Goal: Information Seeking & Learning: Learn about a topic

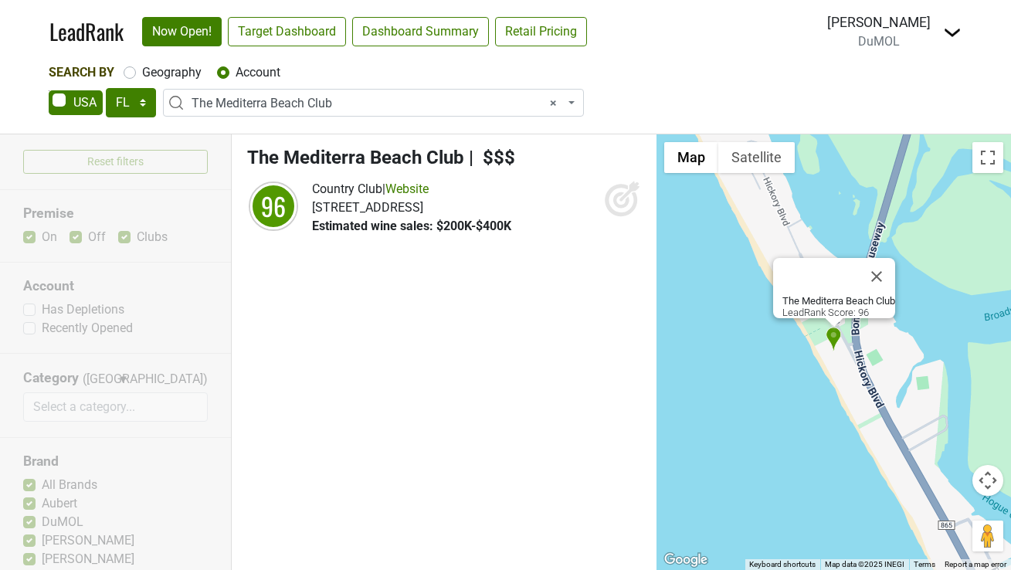
select select "FL"
select select "95981"
select select
click at [141, 92] on select "AK AL AR AZ CA CO CT DC DE FL [GEOGRAPHIC_DATA] HI IA ID IL IN KS [GEOGRAPHIC_D…" at bounding box center [131, 102] width 50 height 29
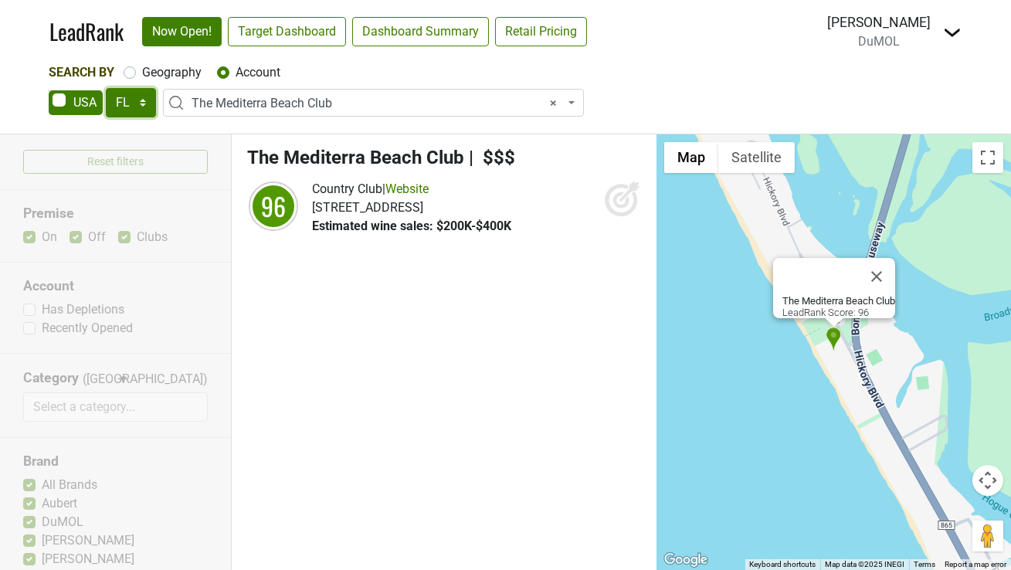
select select "IL"
click at [106, 88] on select "AK AL AR AZ CA CO CT DC DE FL [GEOGRAPHIC_DATA] HI IA ID IL IN KS [GEOGRAPHIC_D…" at bounding box center [131, 102] width 50 height 29
select select
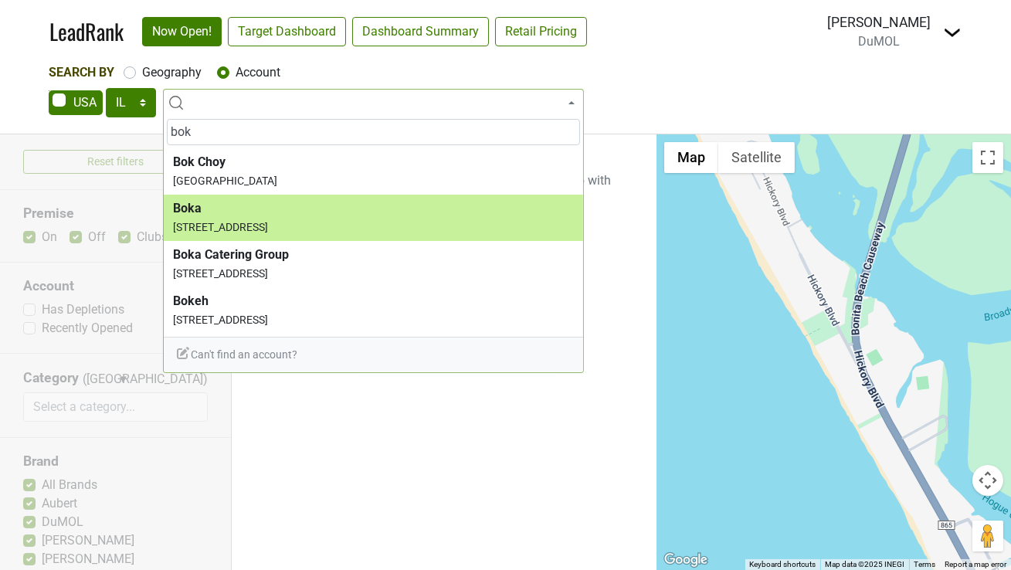
type input "bok"
select select "262303"
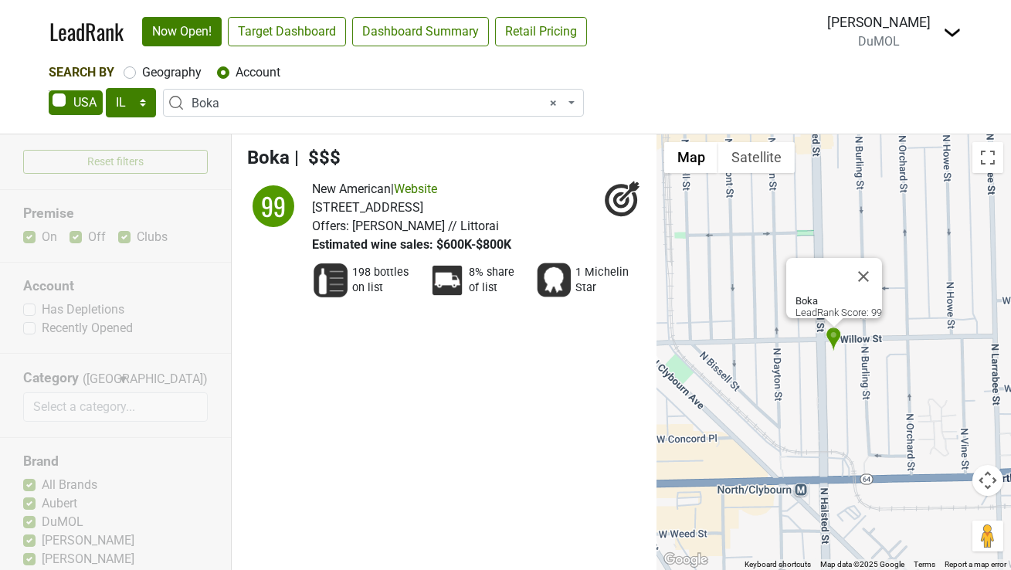
click at [548, 99] on span "× Boka" at bounding box center [378, 103] width 373 height 19
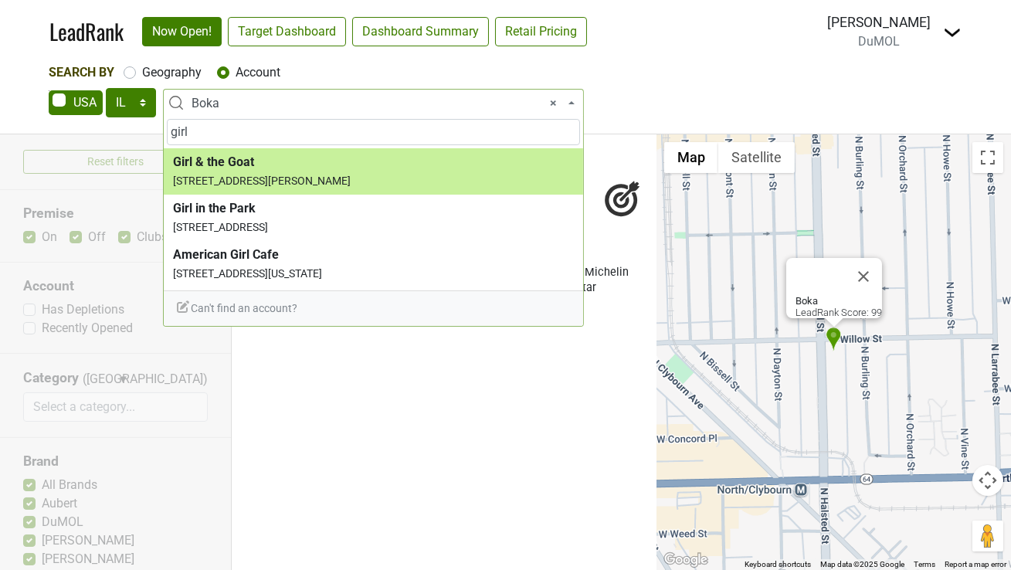
type input "girl"
select select "271410"
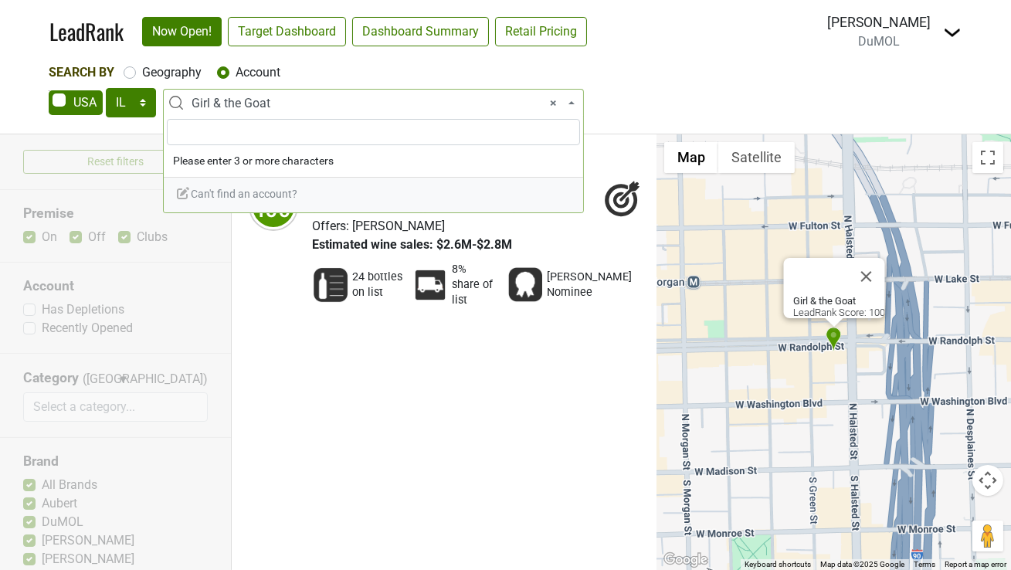
click at [355, 99] on span "× Girl & the Goat" at bounding box center [378, 103] width 373 height 19
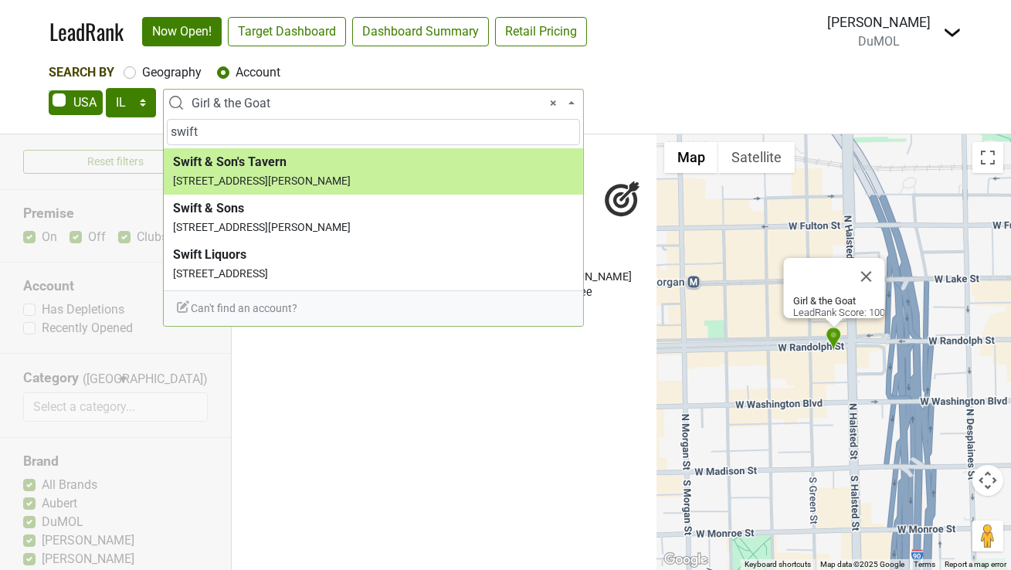
type input "swift"
select select "123824092"
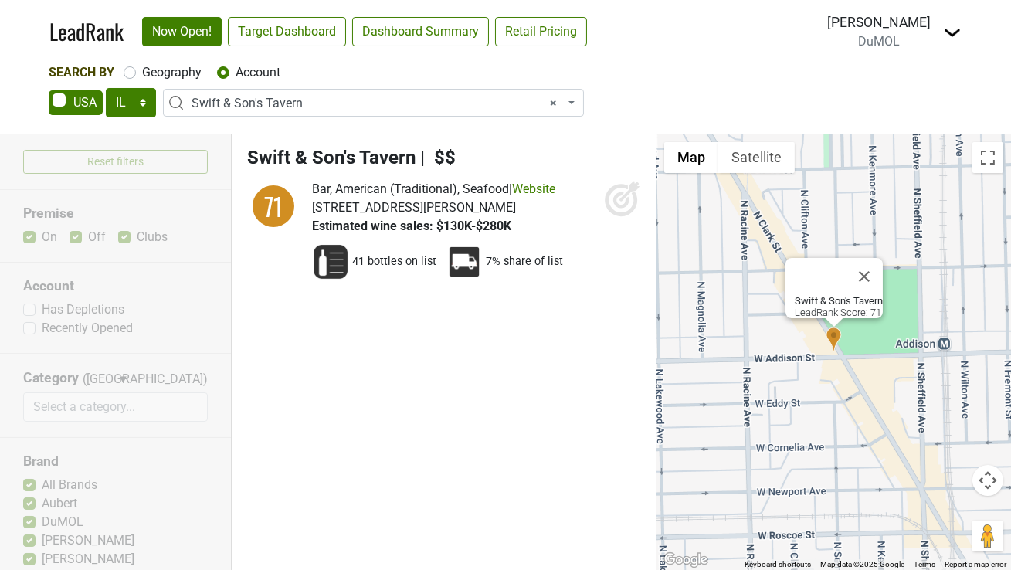
click at [312, 105] on span "× Swift & Son's Tavern" at bounding box center [378, 103] width 373 height 19
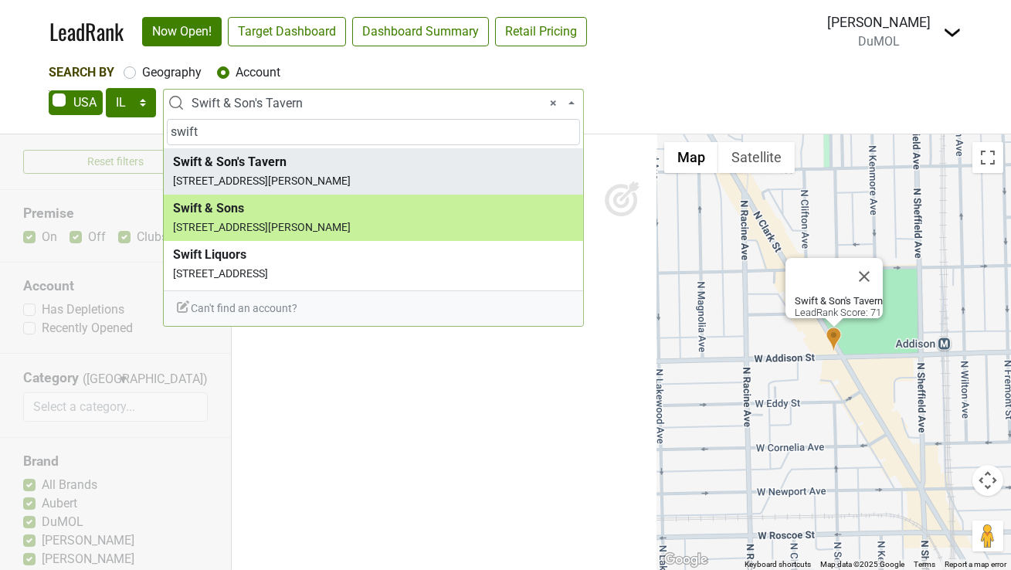
type input "swift"
select select "258608"
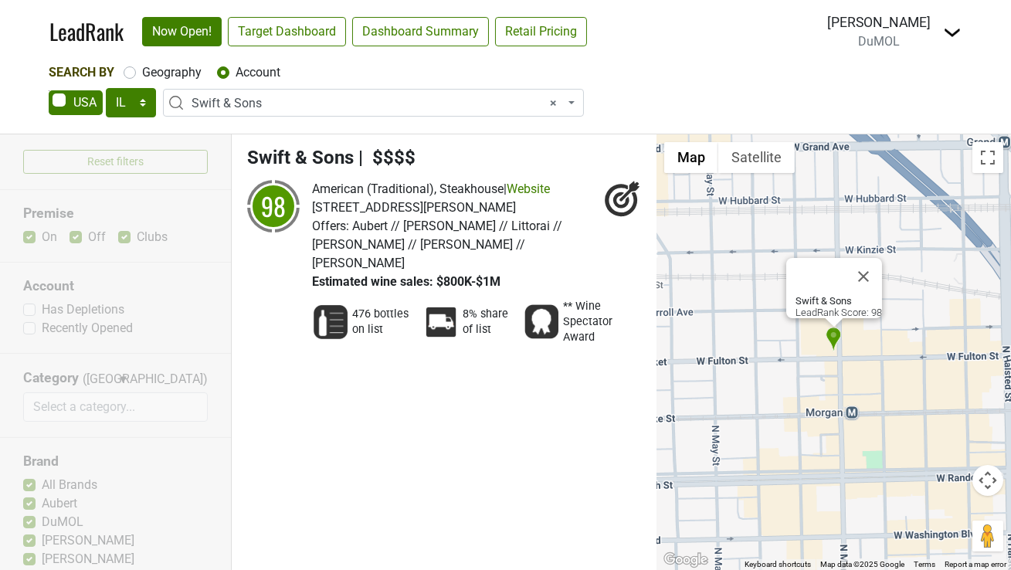
click at [315, 108] on span "× Swift & Sons" at bounding box center [378, 103] width 373 height 19
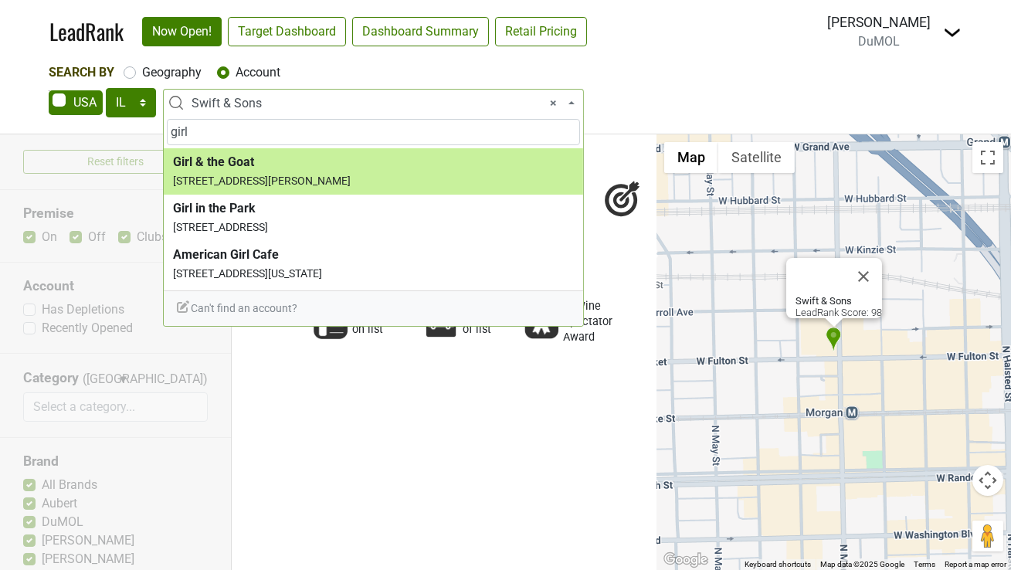
type input "girl"
select select "271410"
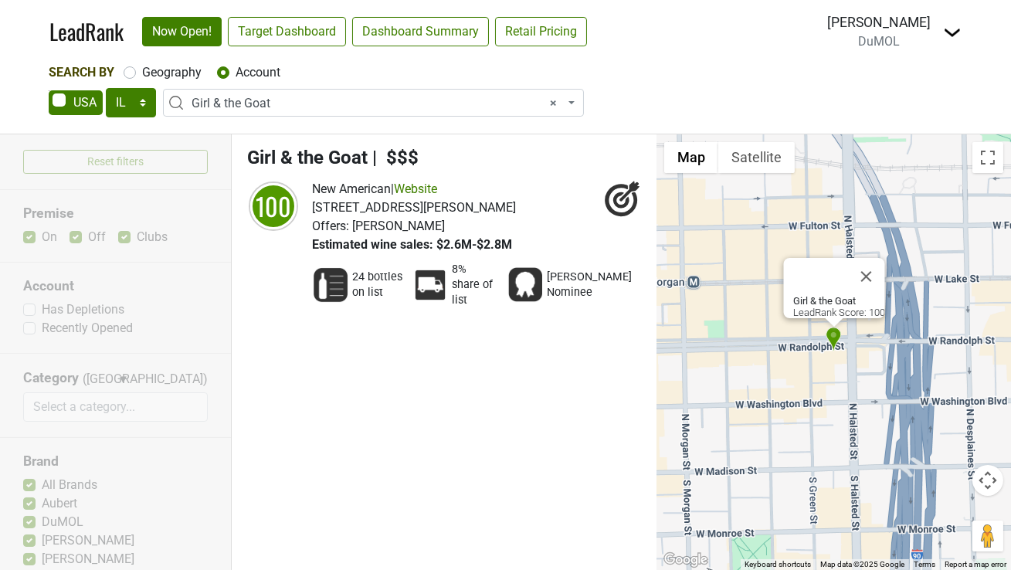
click at [284, 95] on span "× Girl & the Goat" at bounding box center [378, 103] width 373 height 19
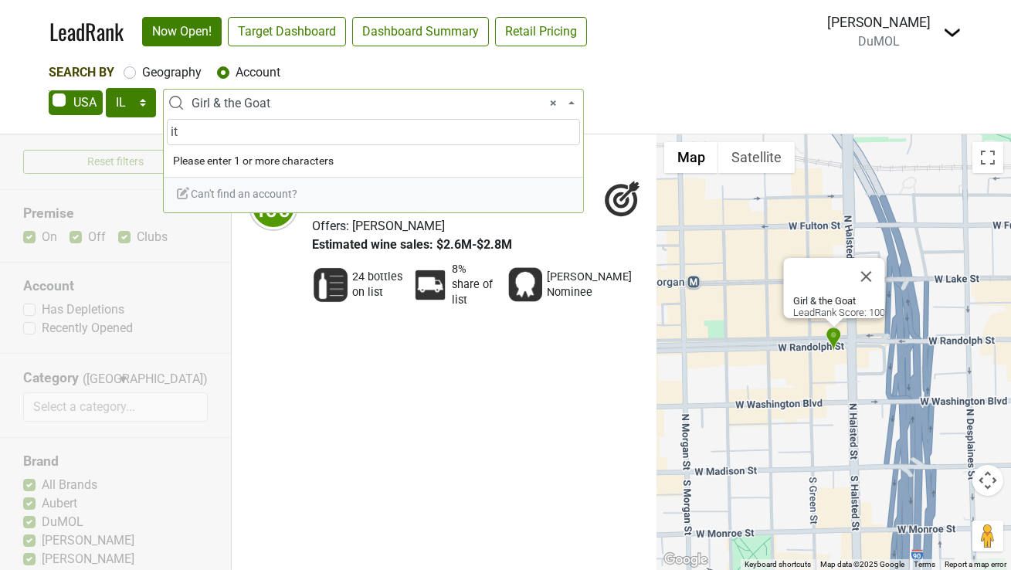
type input "i"
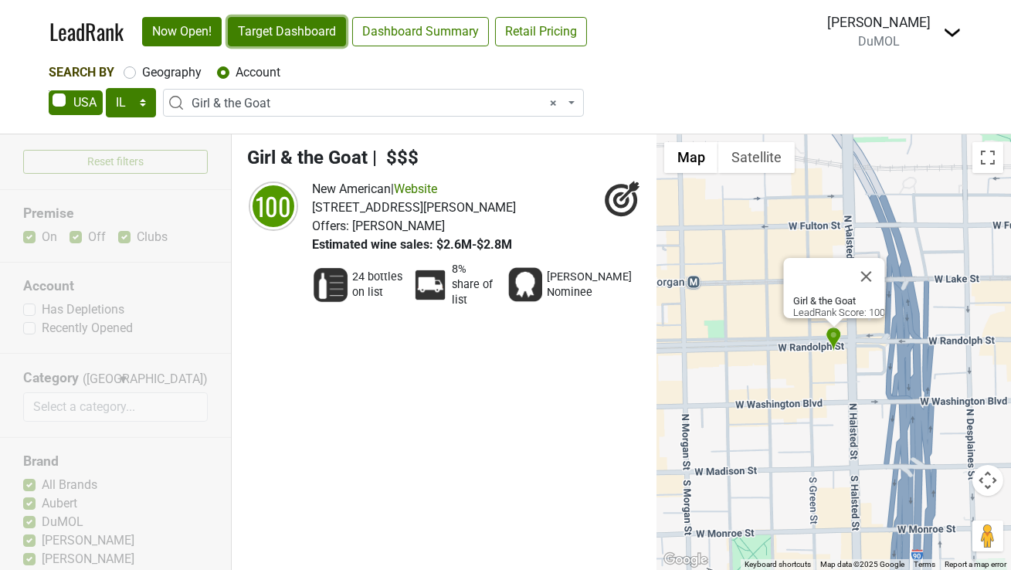
click at [307, 26] on link "Target Dashboard" at bounding box center [287, 31] width 118 height 29
click at [185, 294] on div "Reset filters Premise On Off Clubs Account Has Depletions Recently Opened Categ…" at bounding box center [116, 352] width 232 height 436
click at [175, 75] on label "Geography" at bounding box center [171, 72] width 59 height 19
click at [136, 75] on input "Geography" at bounding box center [130, 70] width 12 height 15
radio input "true"
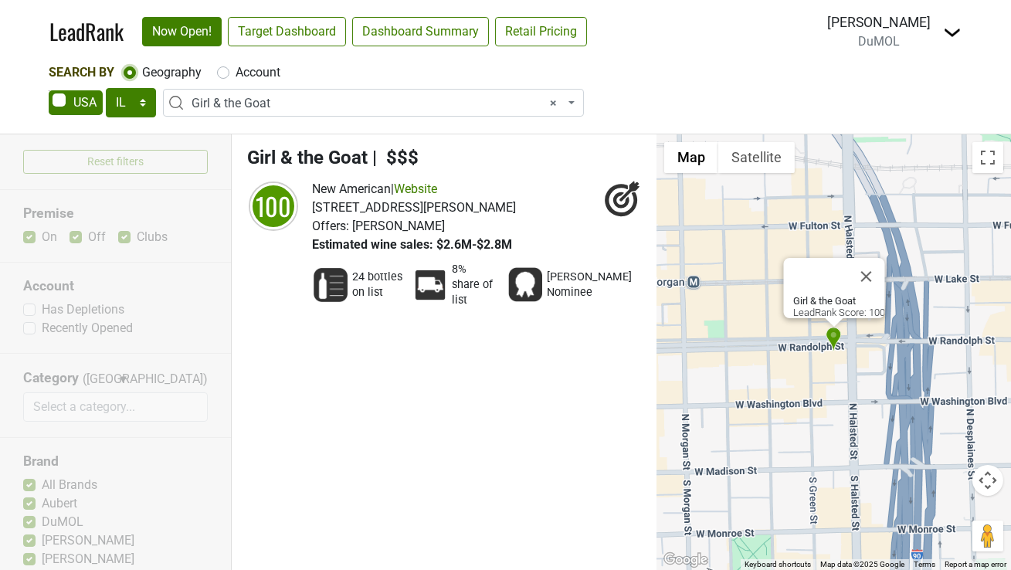
select select
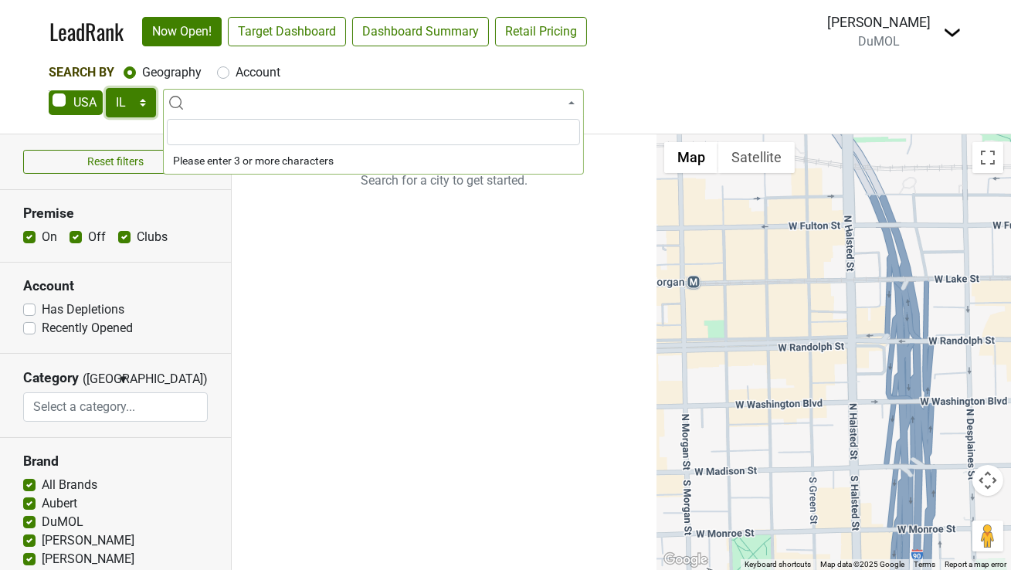
click at [134, 107] on select "AK AL AR AZ CA CO CT DC DE FL [GEOGRAPHIC_DATA] HI IA ID IL IN KS [GEOGRAPHIC_D…" at bounding box center [131, 102] width 50 height 29
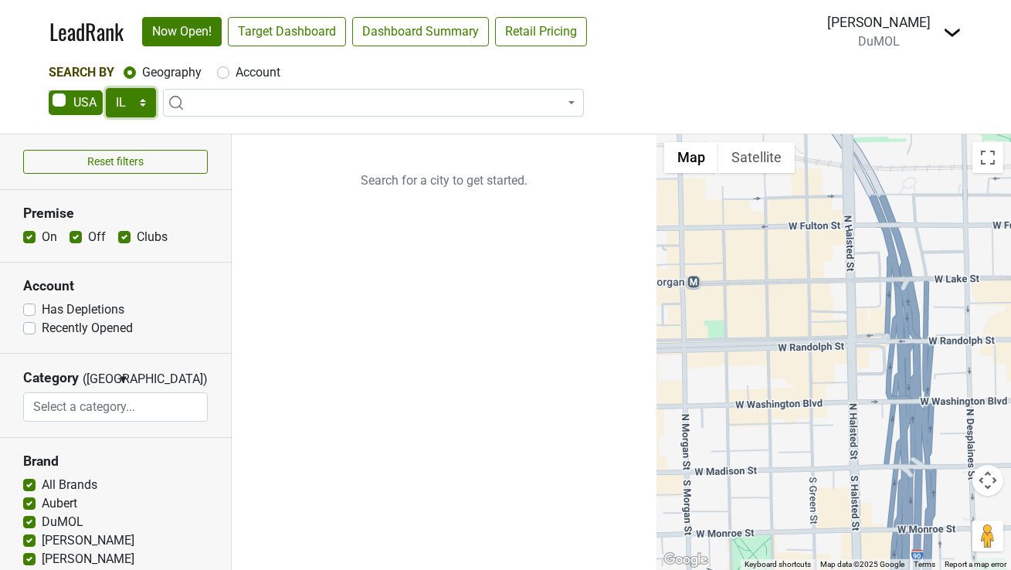
select select "FL"
click at [106, 88] on select "AK AL AR AZ CA CO CT DC DE FL [GEOGRAPHIC_DATA] HI IA ID IL IN KS [GEOGRAPHIC_D…" at bounding box center [131, 102] width 50 height 29
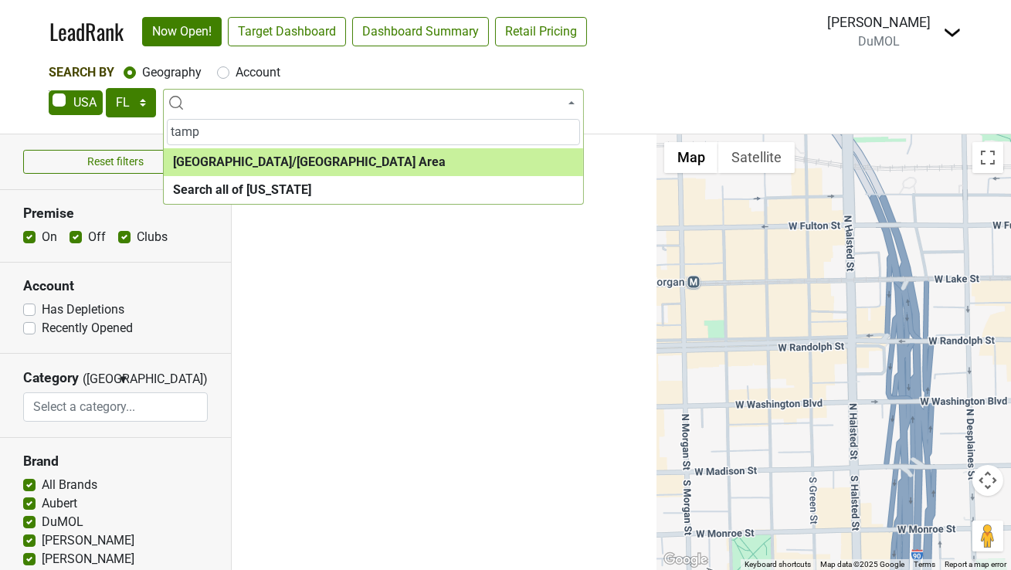
type input "tamp"
select select "1240"
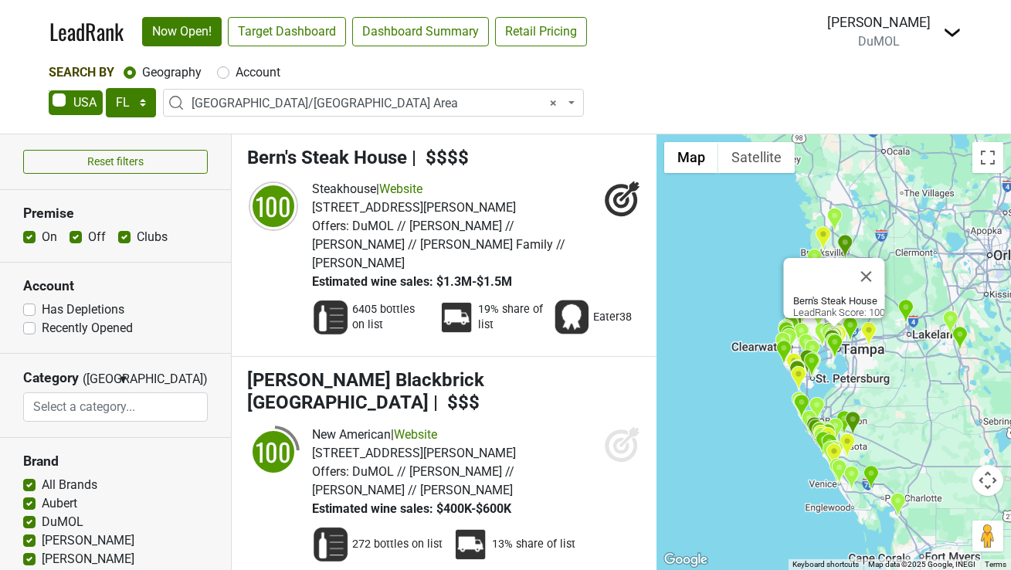
click at [262, 74] on label "Account" at bounding box center [258, 72] width 45 height 19
click at [229, 74] on input "Account" at bounding box center [223, 70] width 12 height 15
radio input "true"
select select
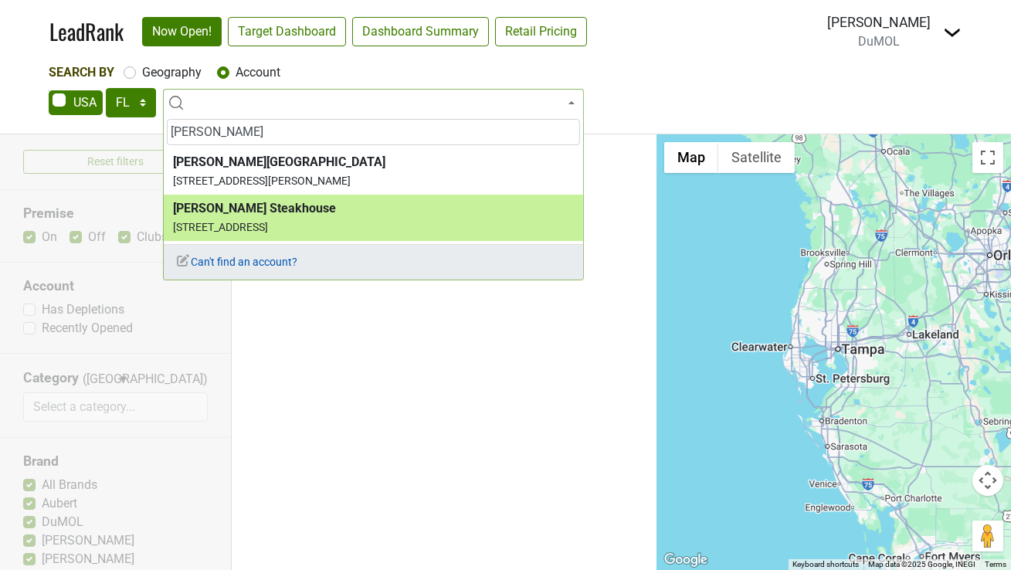
type input "[PERSON_NAME]"
click at [249, 265] on span "Can't find an account?" at bounding box center [236, 262] width 122 height 12
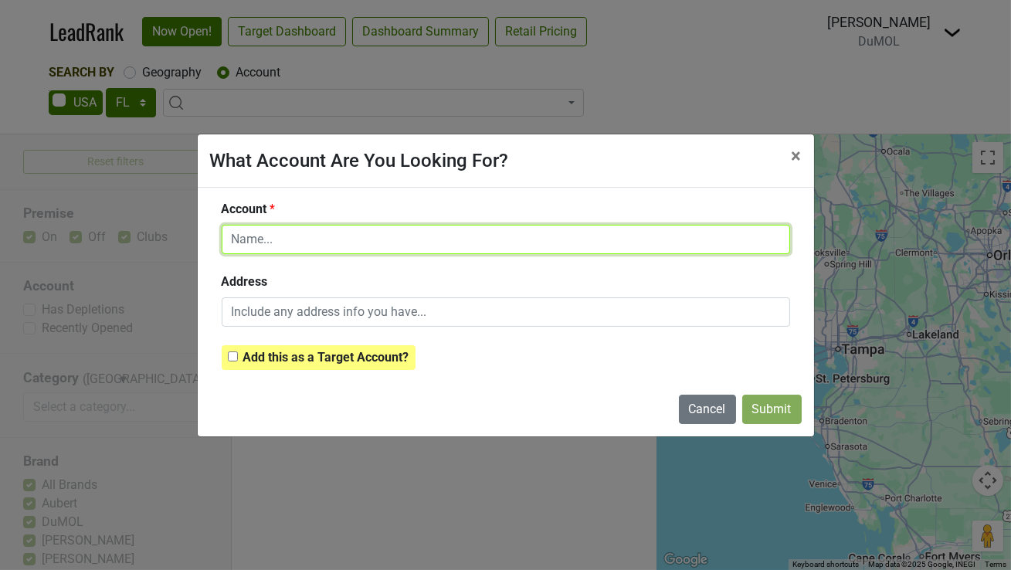
click at [304, 243] on input "text" at bounding box center [506, 239] width 568 height 29
type input "[PERSON_NAME]"
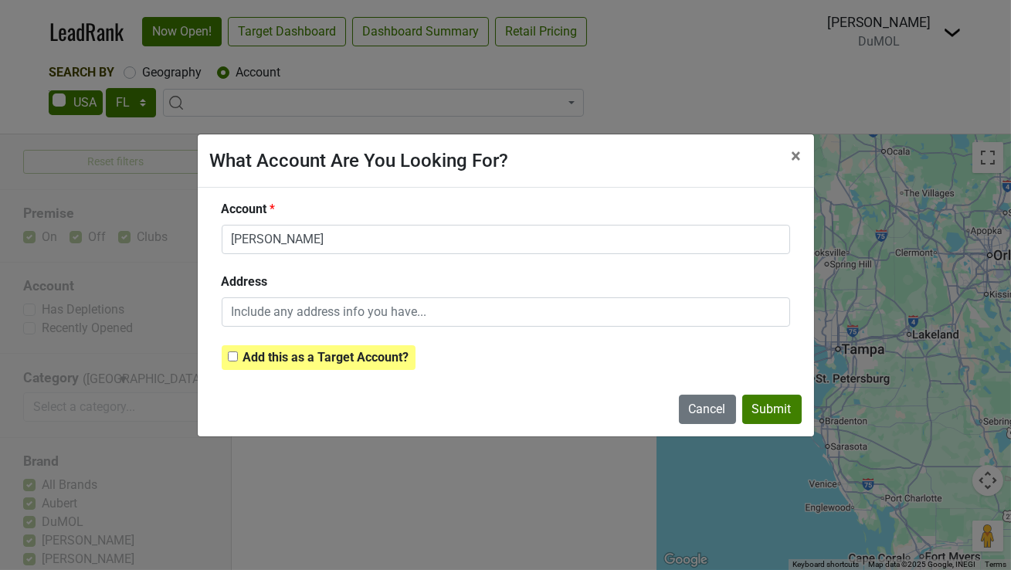
click at [234, 352] on input "checkbox" at bounding box center [233, 356] width 10 height 10
checkbox input "true"
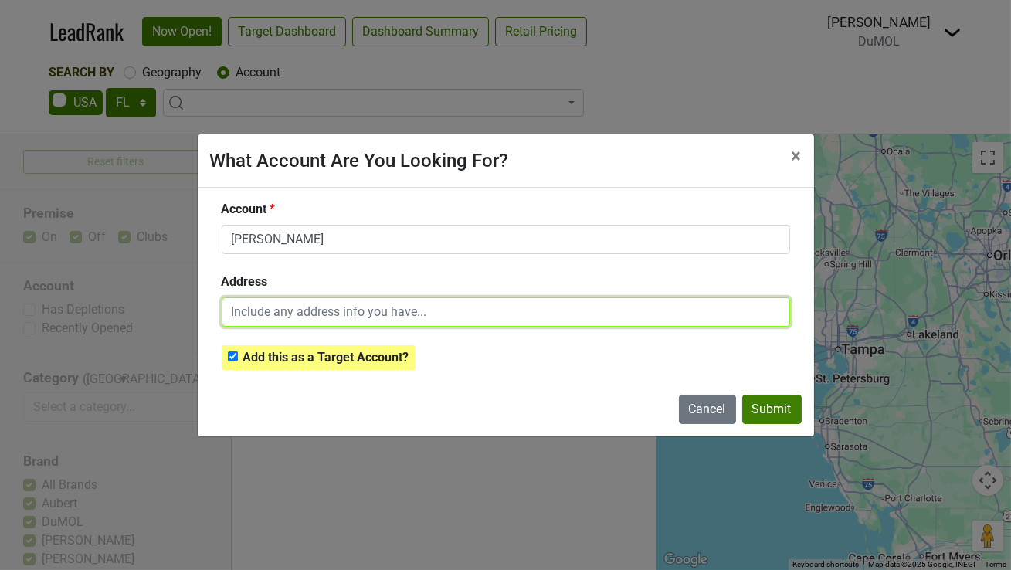
click at [376, 310] on input "text" at bounding box center [506, 311] width 568 height 29
paste input "[STREET_ADDRESS]"
type input "[STREET_ADDRESS]"
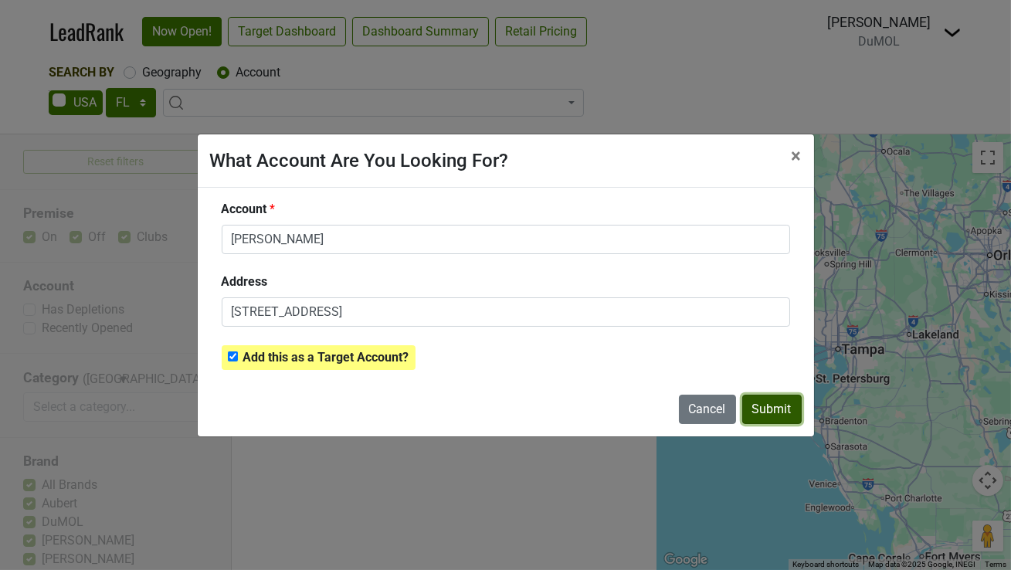
click at [767, 408] on button "Submit" at bounding box center [771, 409] width 59 height 29
checkbox input "false"
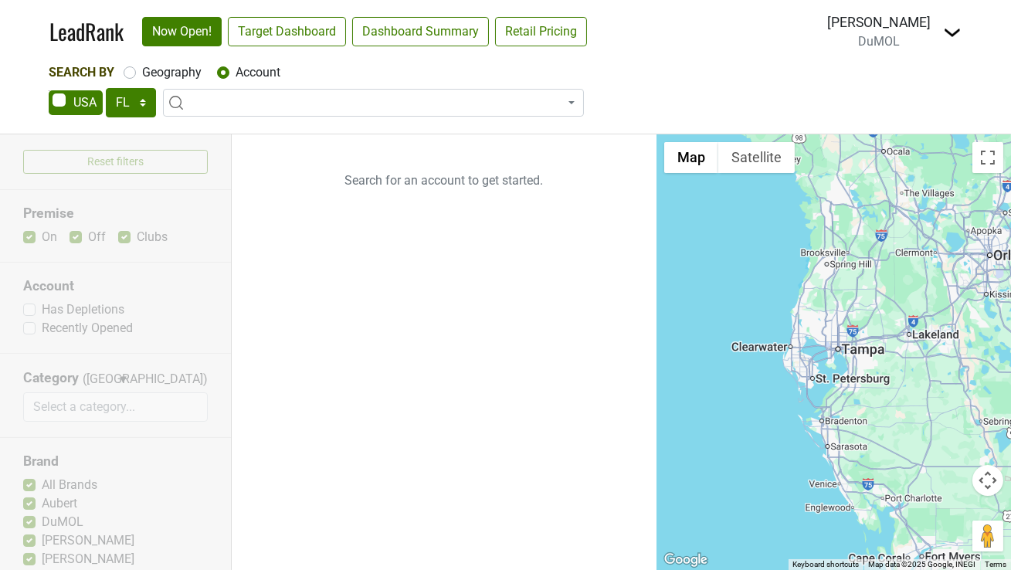
click at [165, 70] on label "Geography" at bounding box center [171, 72] width 59 height 19
click at [136, 70] on input "Geography" at bounding box center [130, 70] width 12 height 15
radio input "true"
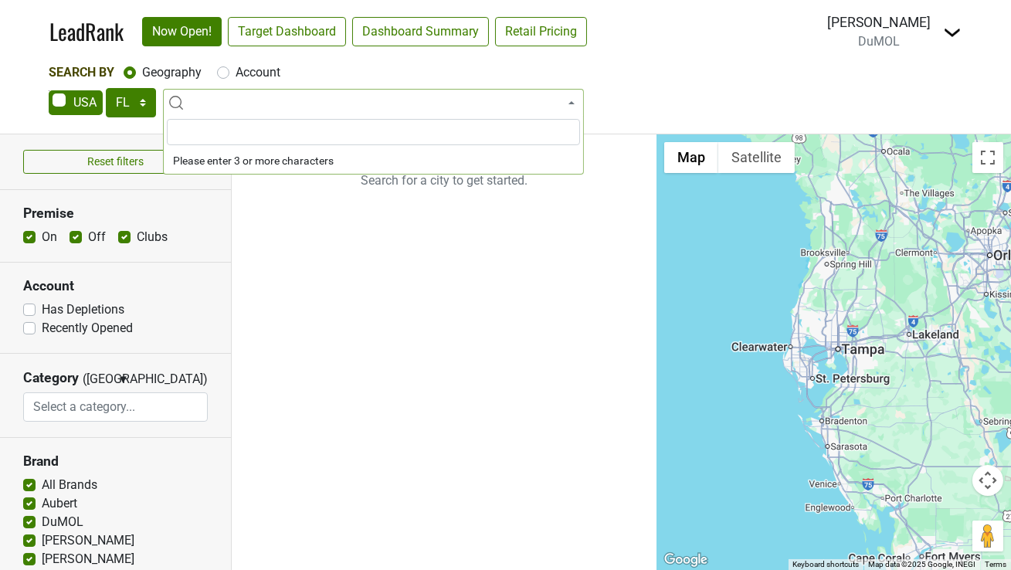
click at [266, 72] on label "Account" at bounding box center [258, 72] width 45 height 19
click at [229, 72] on input "Account" at bounding box center [223, 70] width 12 height 15
radio input "true"
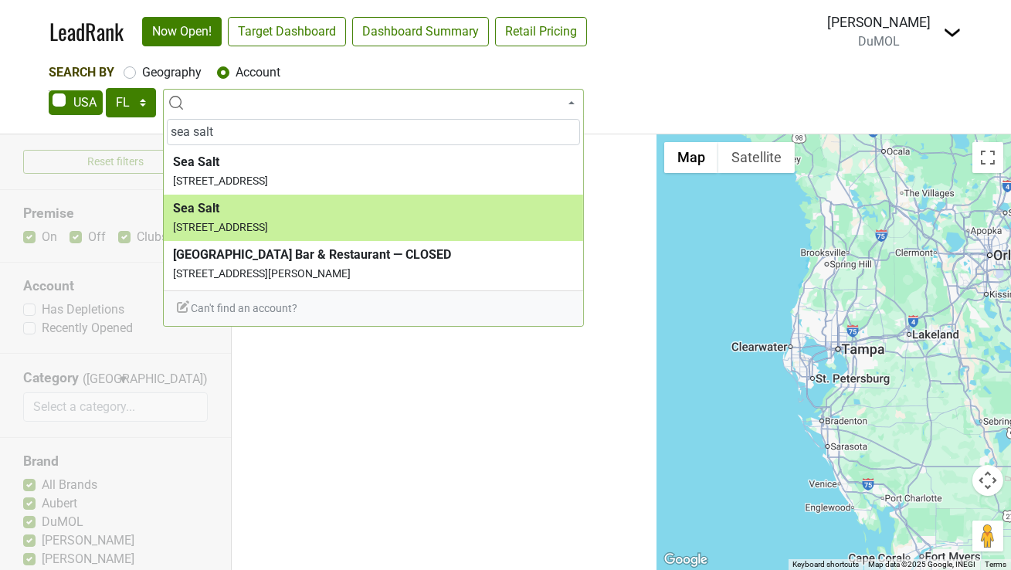
type input "sea salt"
select select "113994"
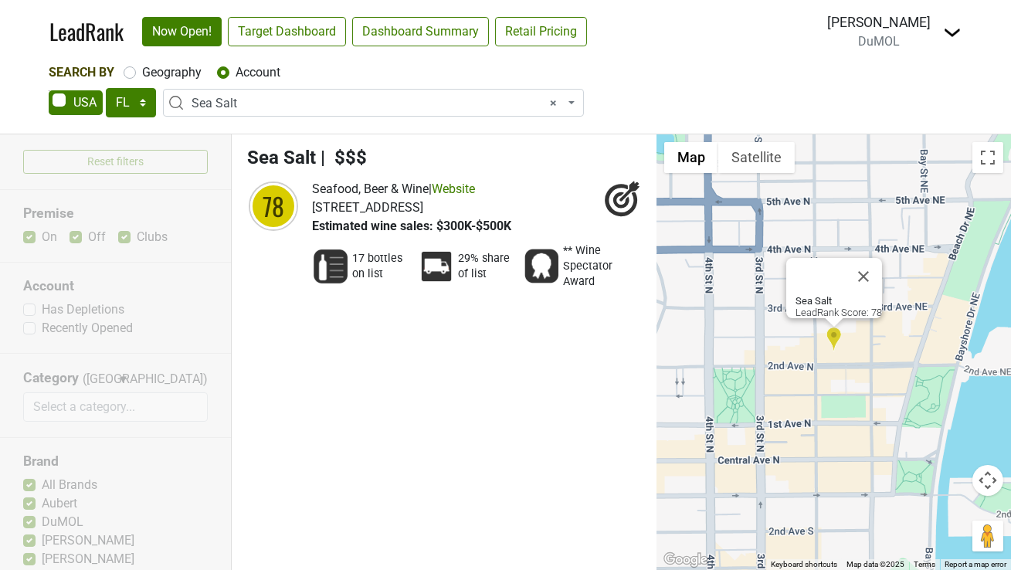
click at [624, 197] on icon at bounding box center [629, 192] width 20 height 20
click at [269, 99] on span "× Sea Salt" at bounding box center [378, 103] width 373 height 19
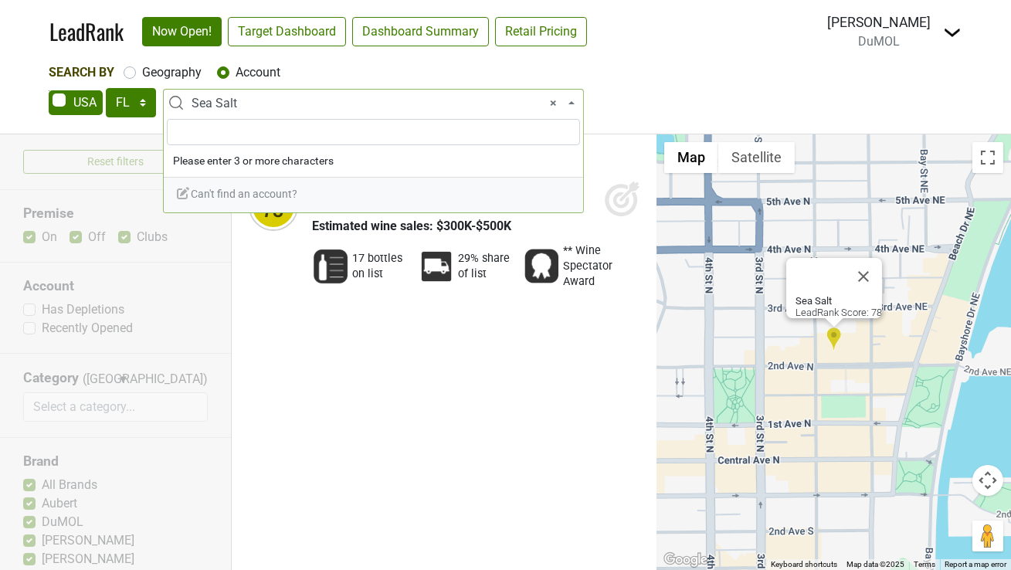
click at [173, 73] on label "Geography" at bounding box center [171, 72] width 59 height 19
click at [136, 73] on input "Geography" at bounding box center [130, 70] width 12 height 15
radio input "true"
select select
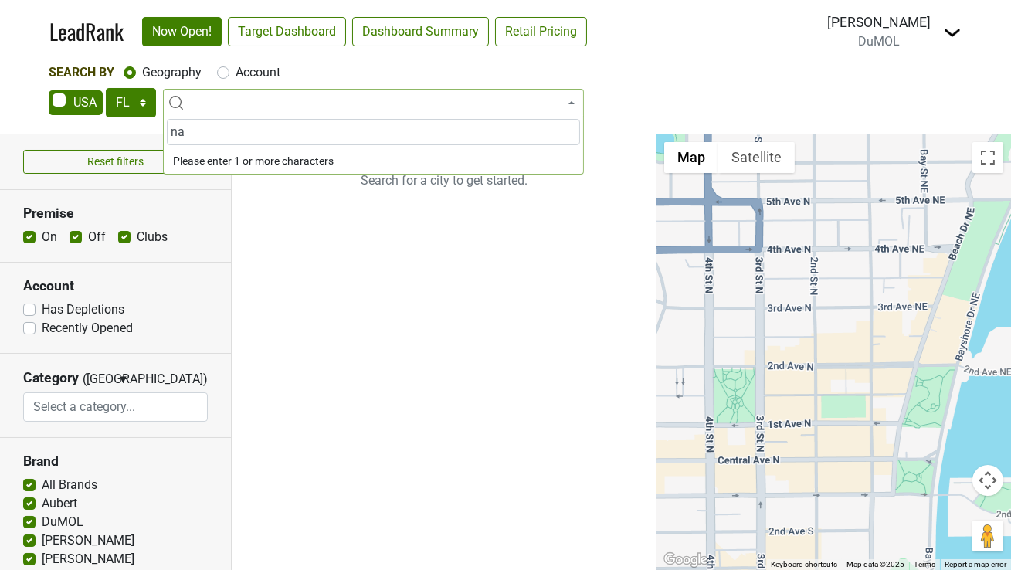
type input "n"
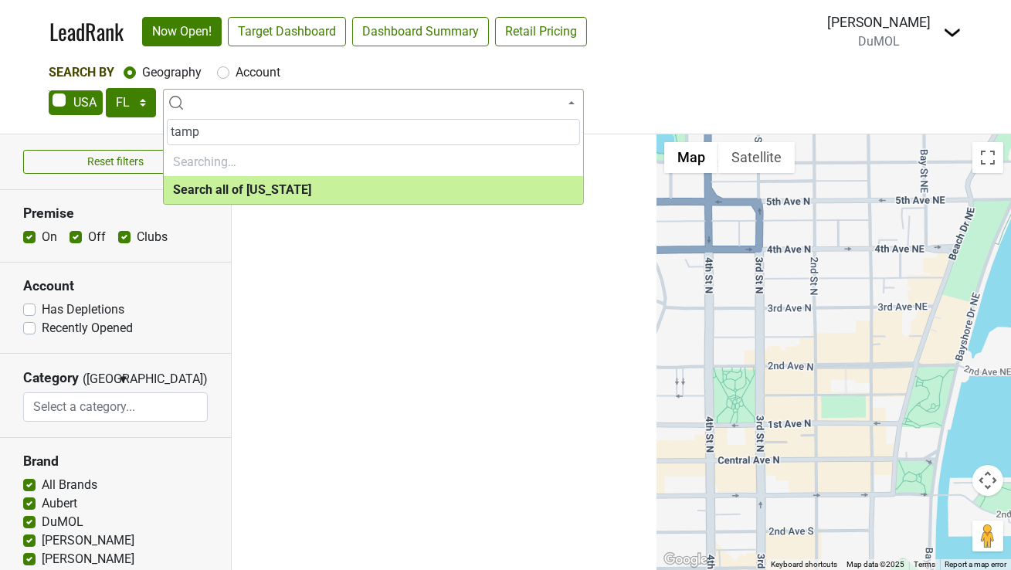
type input "[GEOGRAPHIC_DATA]"
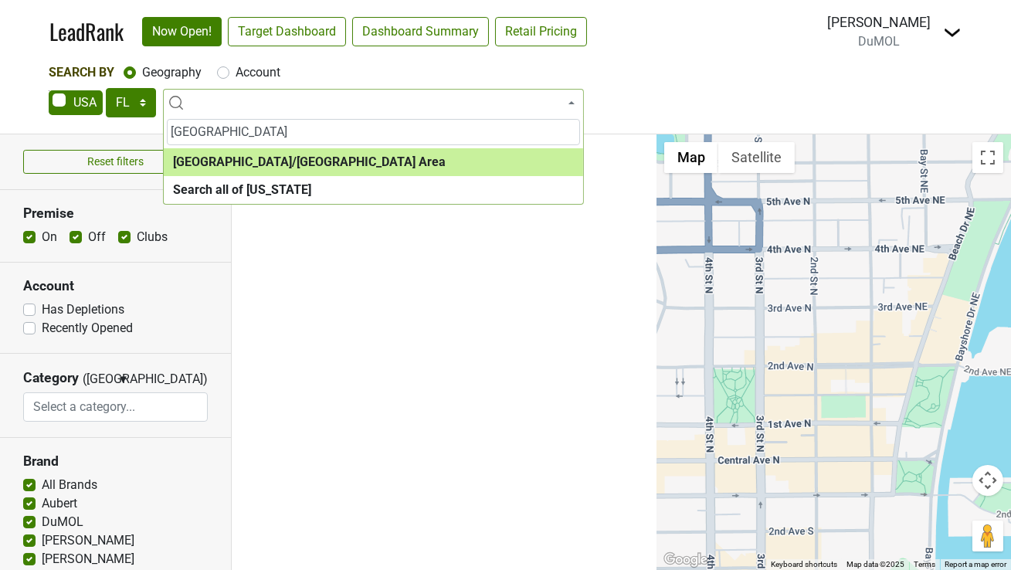
select select "1240"
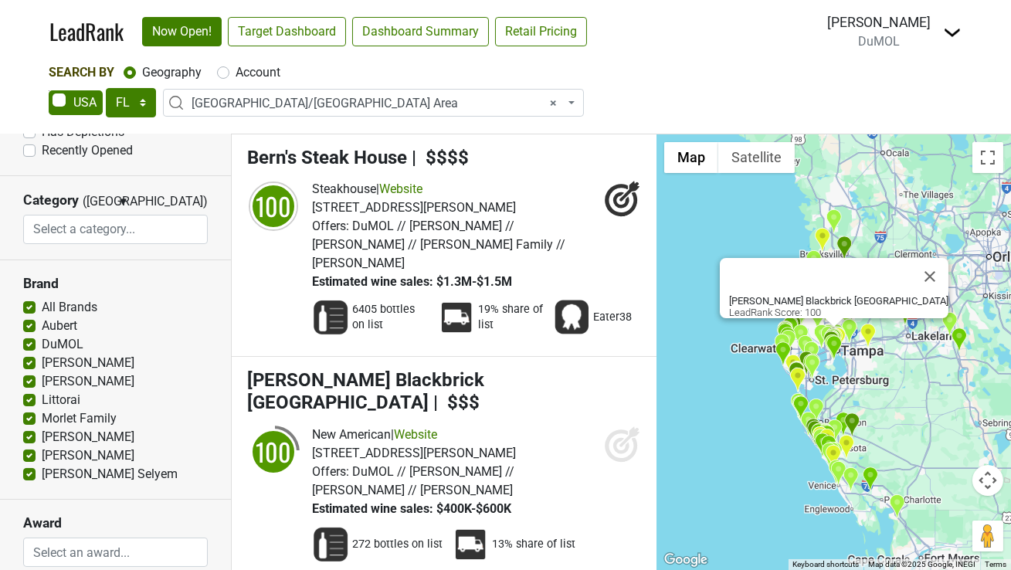
scroll to position [181, 0]
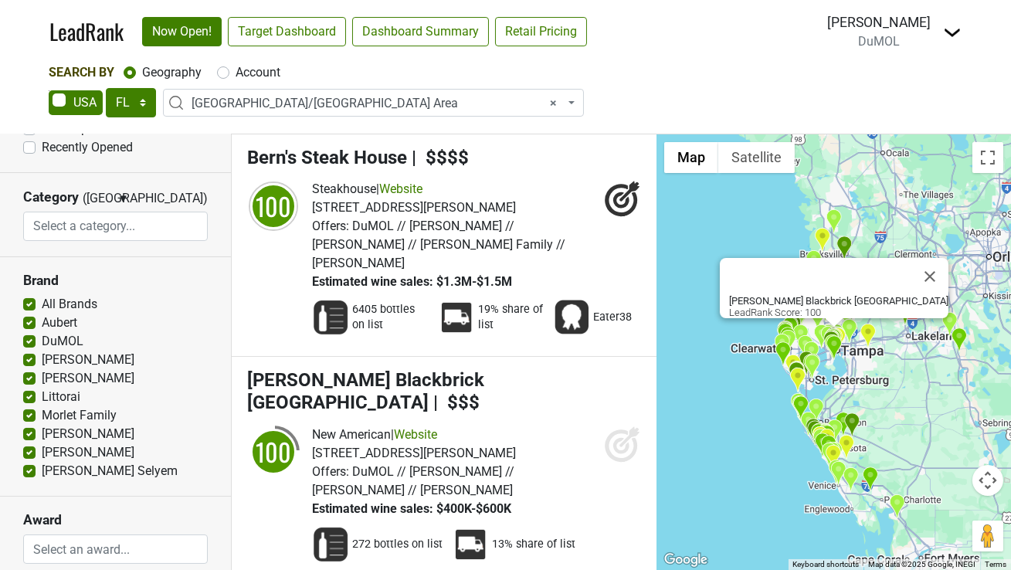
click at [42, 300] on label "All Brands" at bounding box center [70, 304] width 56 height 19
click at [28, 300] on input "All Brands" at bounding box center [29, 302] width 12 height 15
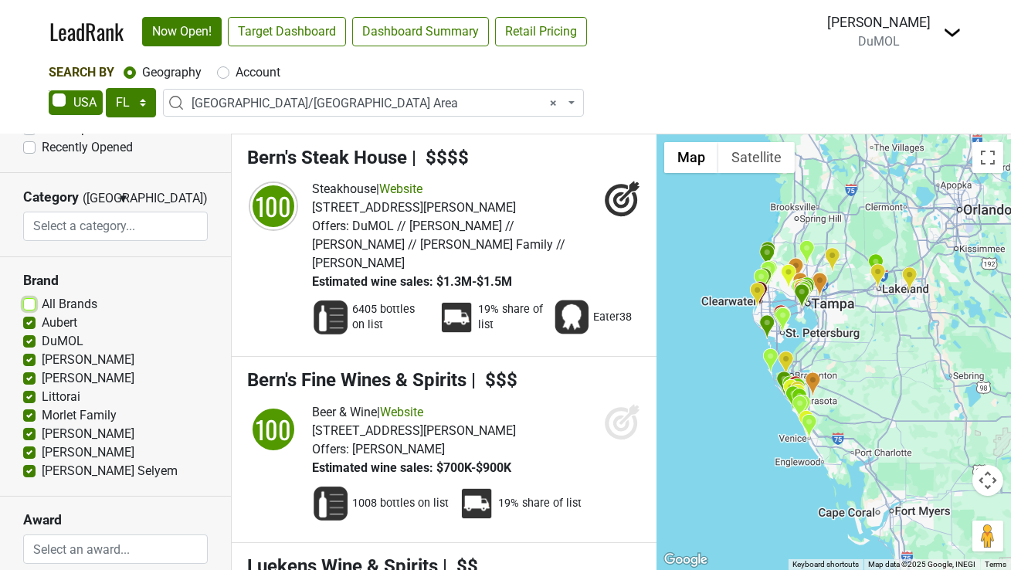
click at [29, 296] on input "All Brands" at bounding box center [29, 302] width 12 height 15
checkbox input "true"
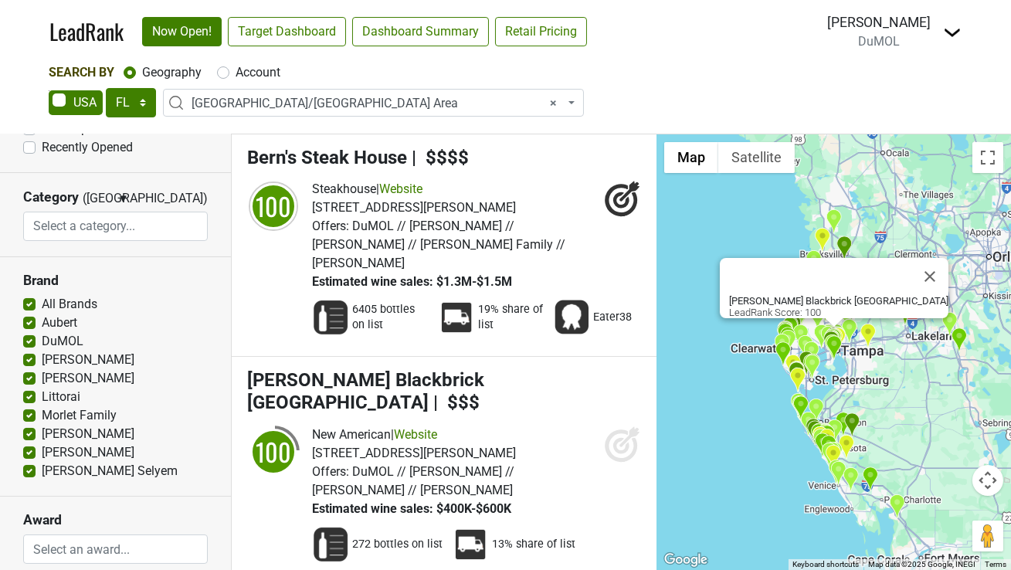
click at [615, 426] on icon at bounding box center [622, 444] width 37 height 37
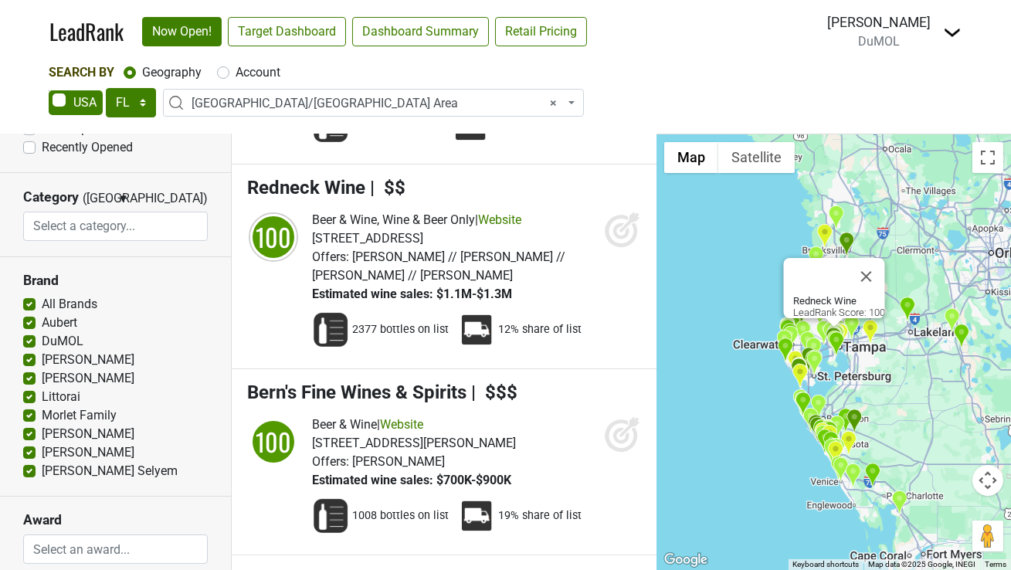
scroll to position [0, 0]
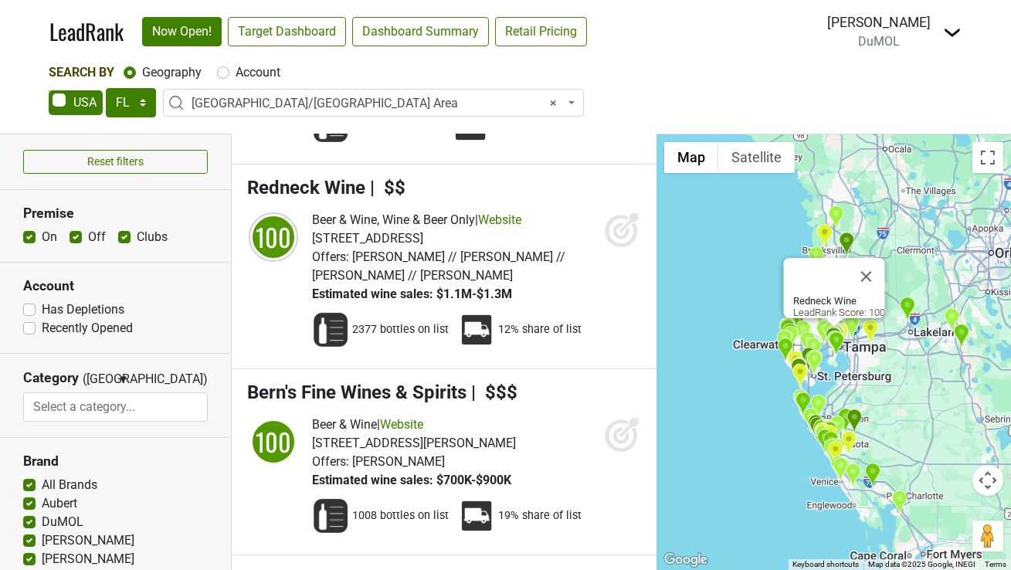
click at [88, 237] on label "Off" at bounding box center [97, 237] width 18 height 19
click at [74, 237] on input "Off" at bounding box center [76, 235] width 12 height 15
checkbox input "false"
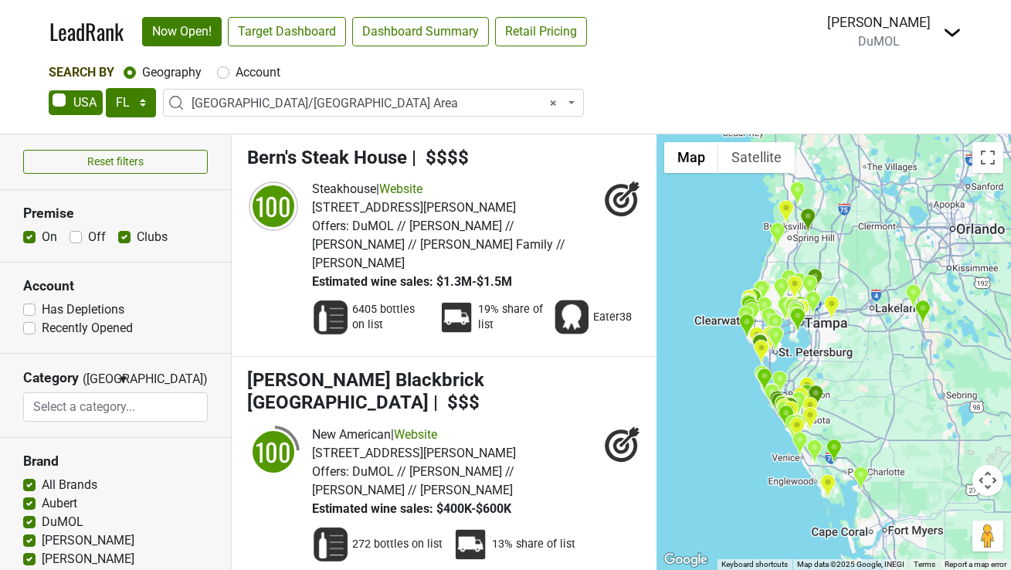
click at [137, 236] on label "Clubs" at bounding box center [152, 237] width 31 height 19
click at [126, 236] on input "Clubs" at bounding box center [124, 235] width 12 height 15
checkbox input "false"
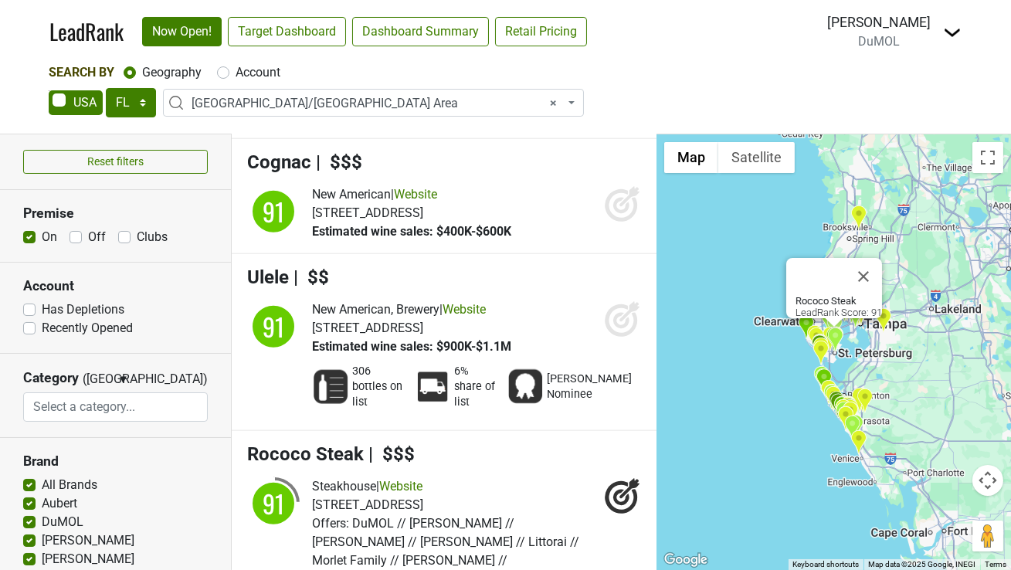
scroll to position [3785, 0]
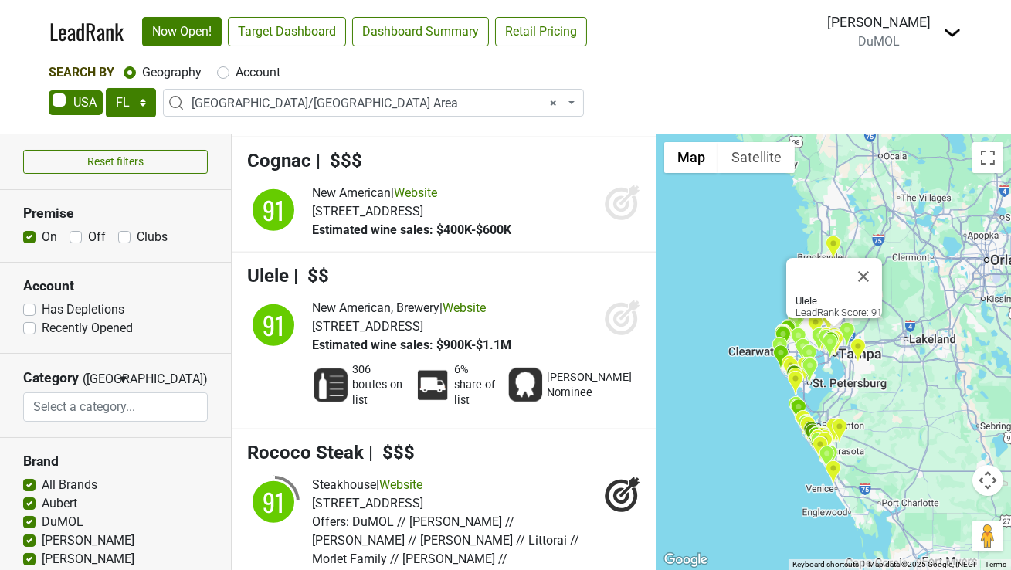
click at [613, 303] on icon at bounding box center [621, 319] width 32 height 32
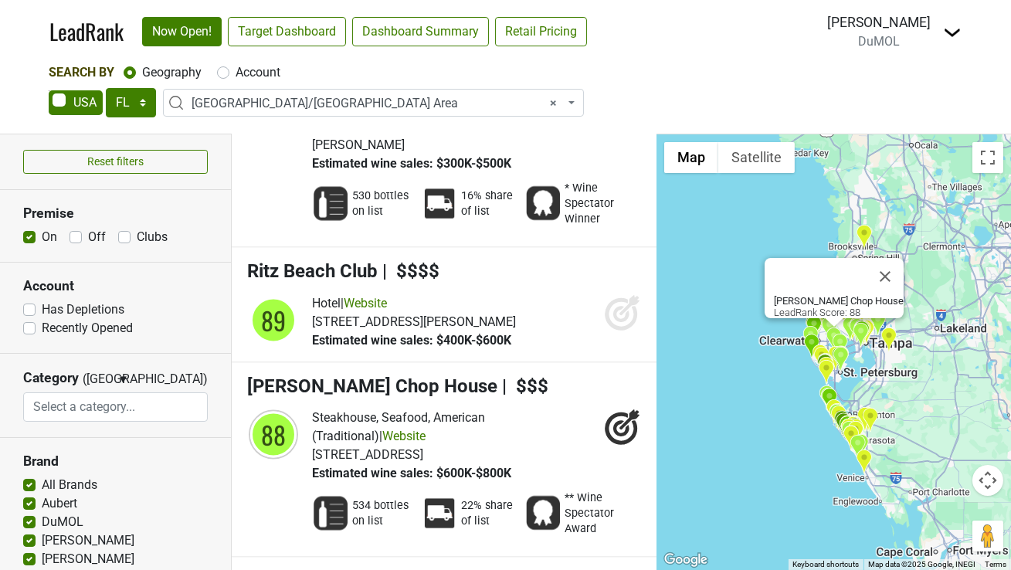
scroll to position [5082, 0]
